Goal: Browse casually: Explore the website without a specific task or goal

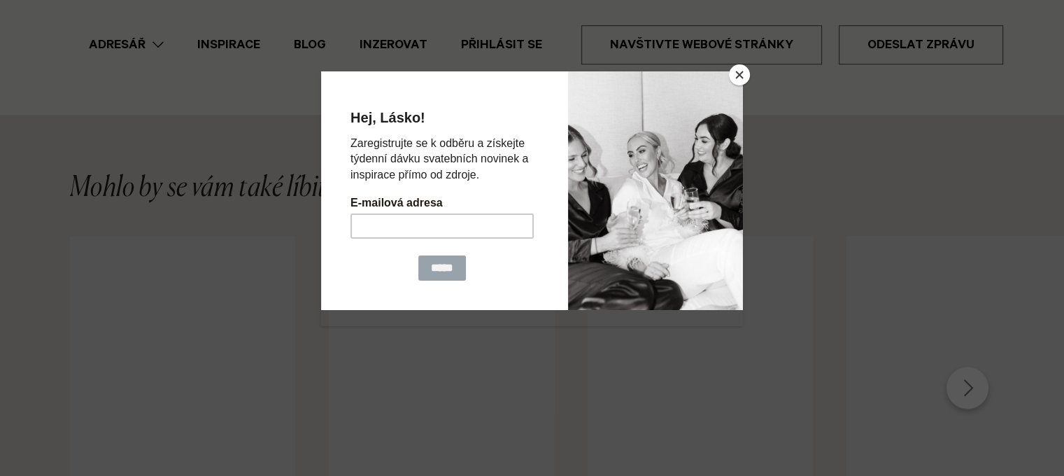
scroll to position [1189, 0]
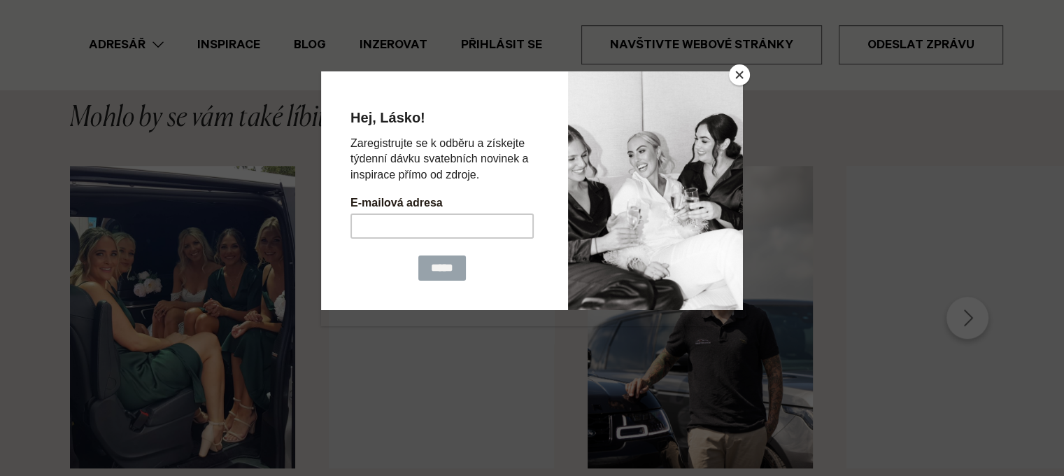
click at [743, 71] on button "Blízko" at bounding box center [739, 74] width 21 height 21
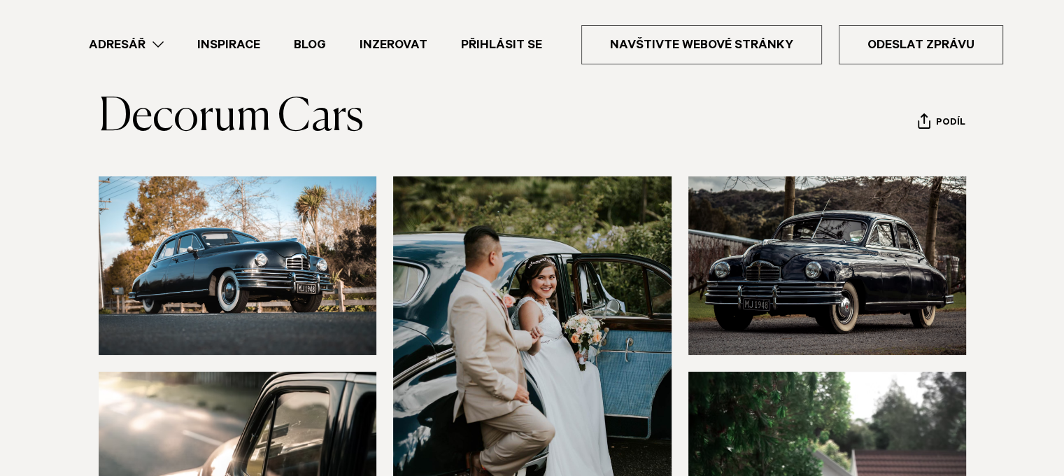
scroll to position [26, 0]
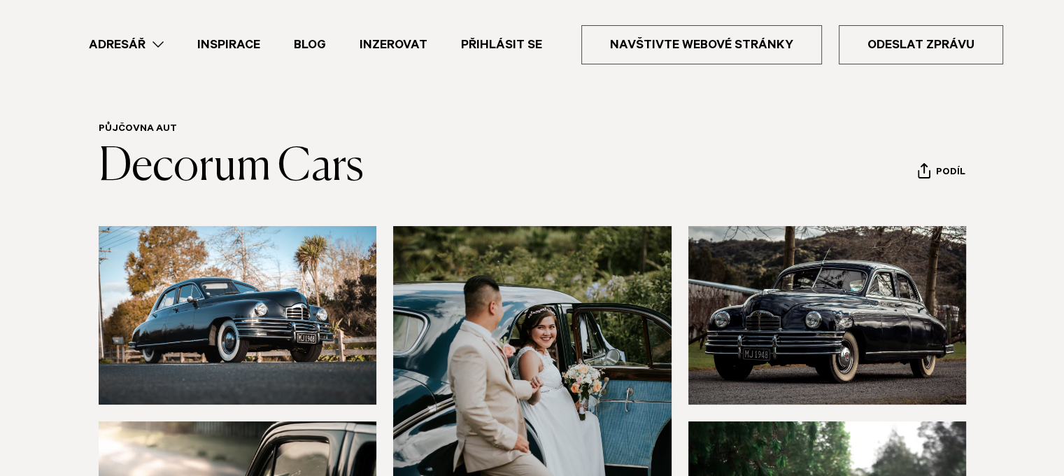
click at [228, 373] on img at bounding box center [238, 315] width 278 height 178
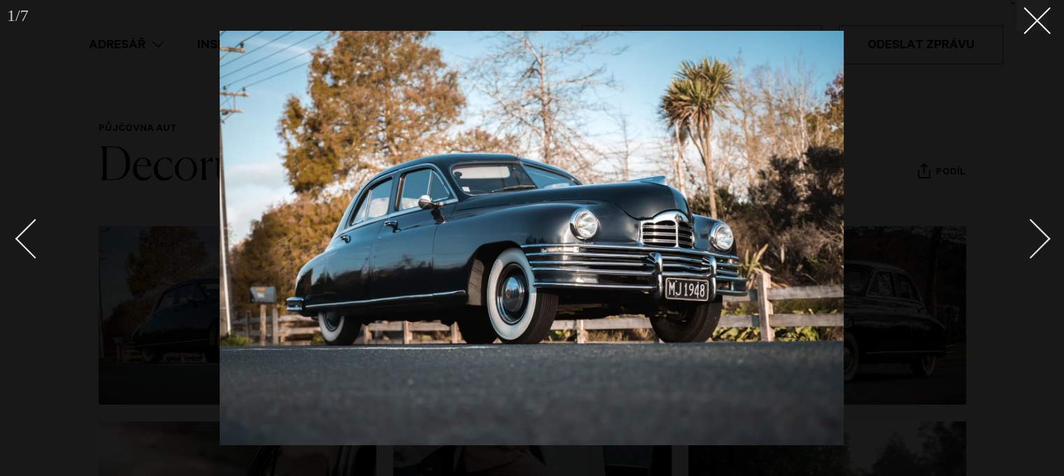
click at [1036, 245] on div "Další snímek" at bounding box center [1031, 239] width 40 height 40
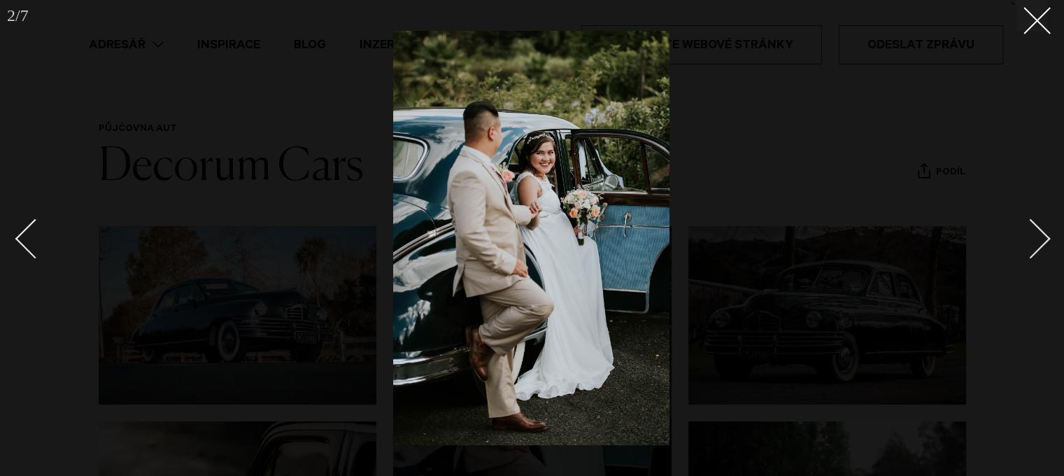
click at [1036, 244] on div "Další snímek" at bounding box center [1031, 239] width 40 height 40
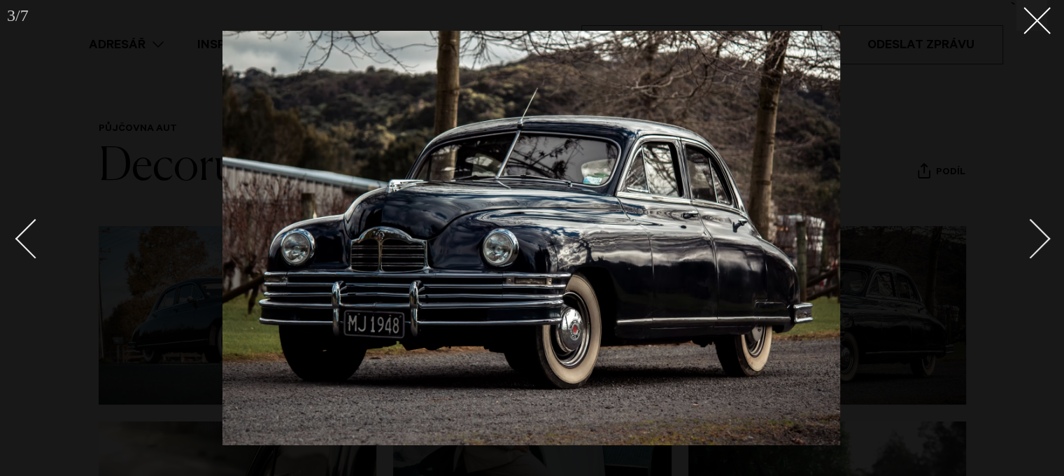
click at [1036, 244] on div "Další snímek" at bounding box center [1031, 239] width 40 height 40
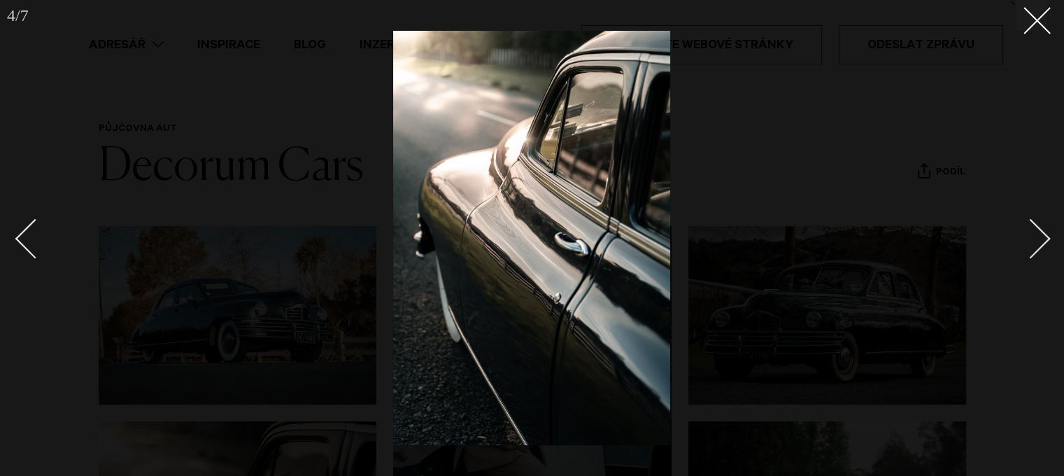
click at [1036, 244] on div "Další snímek" at bounding box center [1031, 239] width 40 height 40
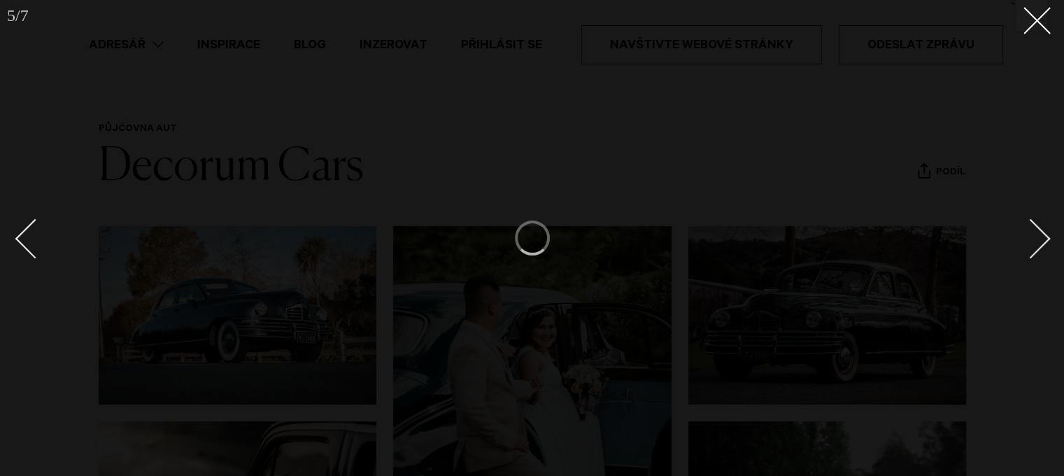
click at [1036, 244] on div "Další snímek" at bounding box center [1031, 239] width 40 height 40
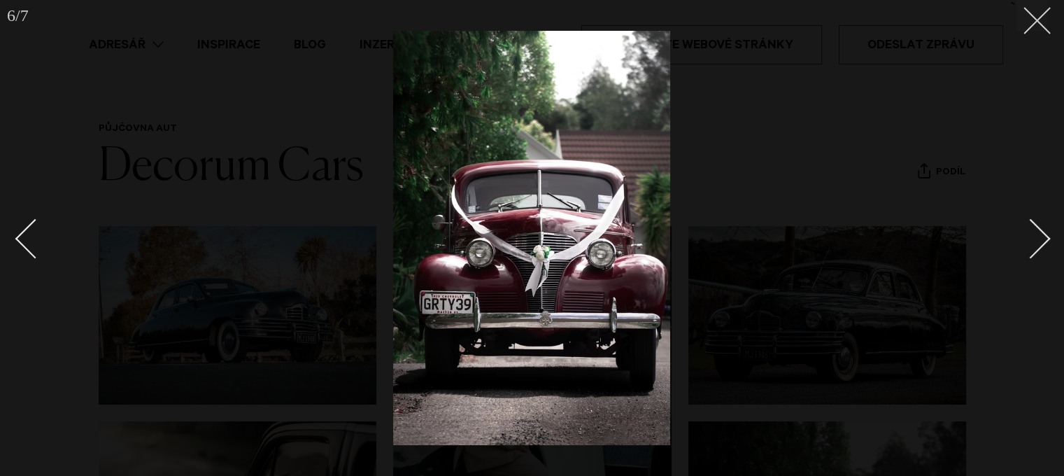
click at [1041, 8] on button at bounding box center [1031, 15] width 31 height 31
